Goal: Information Seeking & Learning: Learn about a topic

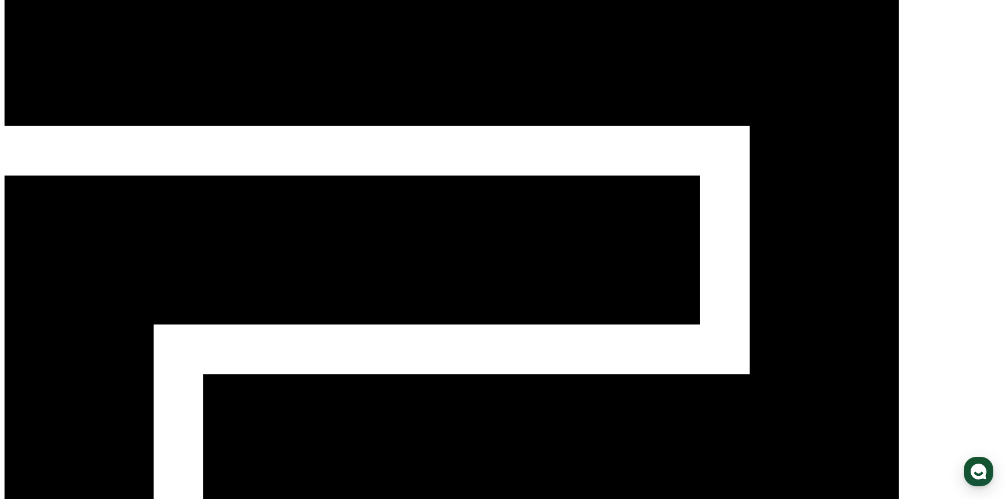
scroll to position [53, 0]
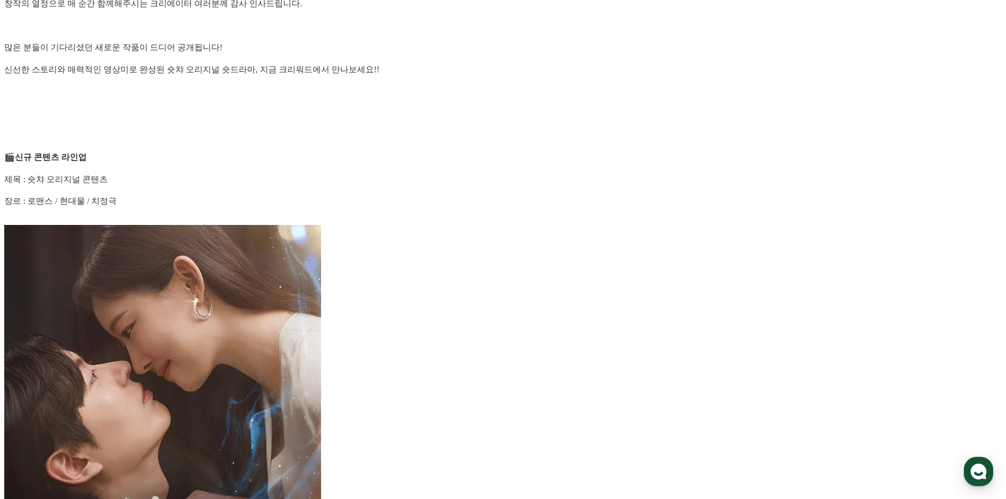
scroll to position [951, 0]
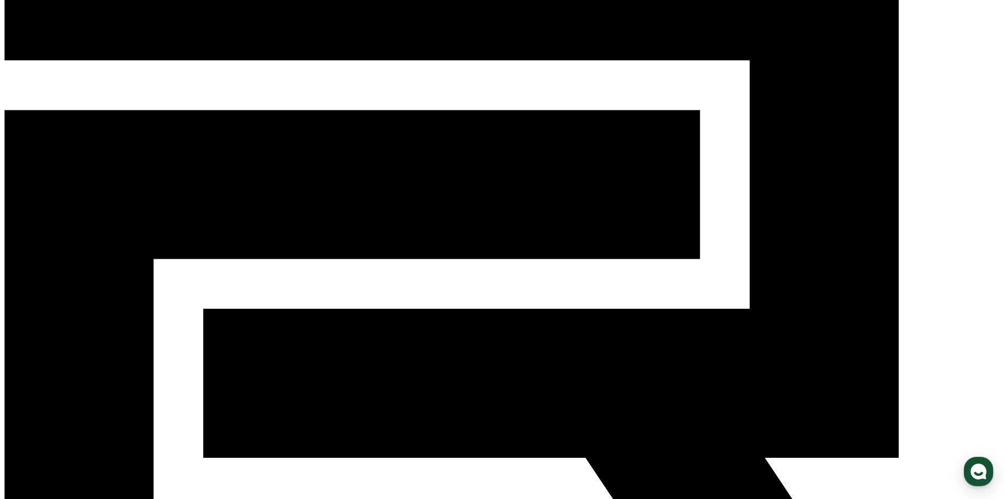
scroll to position [0, 0]
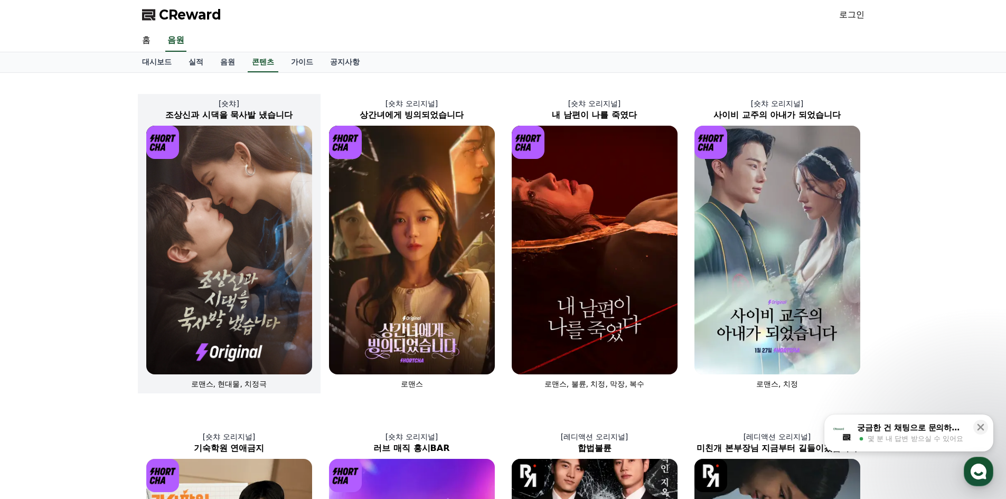
click at [236, 172] on img at bounding box center [229, 250] width 166 height 249
